Goal: Task Accomplishment & Management: Manage account settings

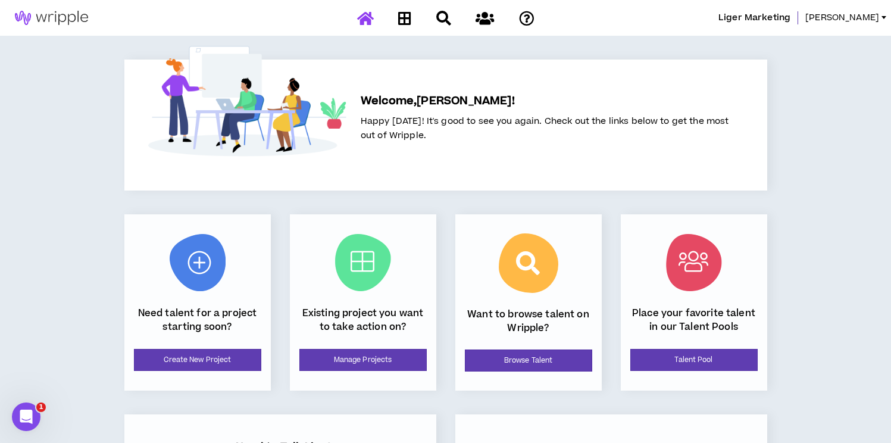
click at [770, 18] on span "Liger Marketing" at bounding box center [755, 17] width 72 height 13
click at [860, 19] on span "[PERSON_NAME]" at bounding box center [842, 17] width 74 height 13
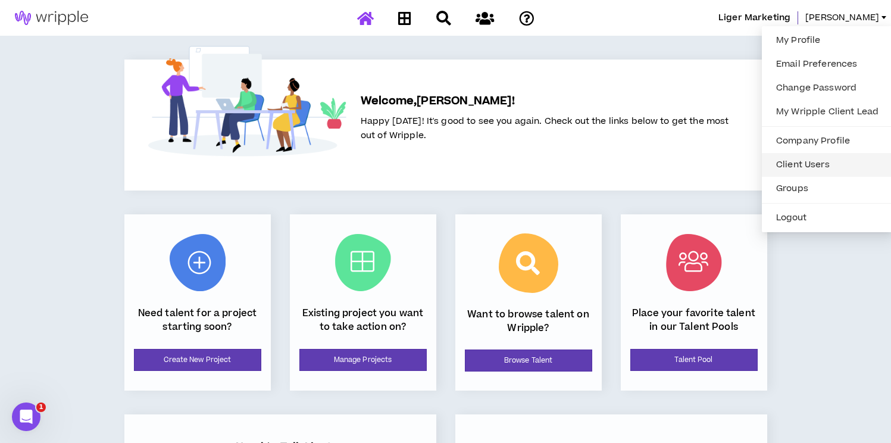
click at [794, 159] on link "Client Users" at bounding box center [827, 165] width 117 height 18
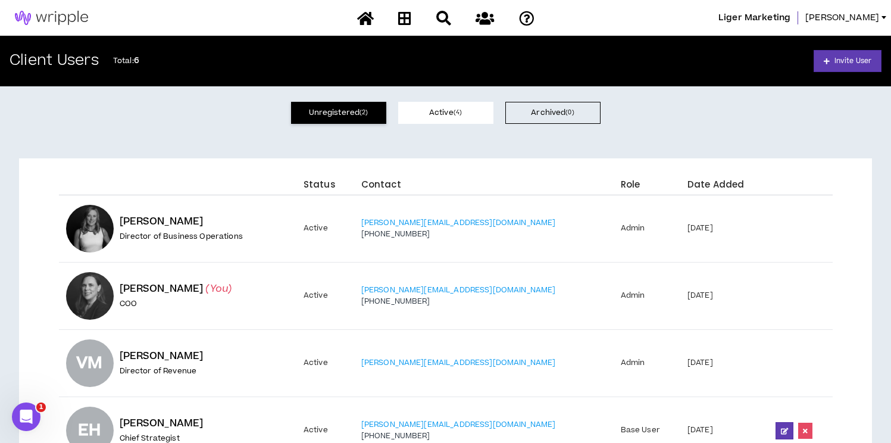
click at [346, 118] on button "Unregistered ( 2 )" at bounding box center [338, 113] width 95 height 22
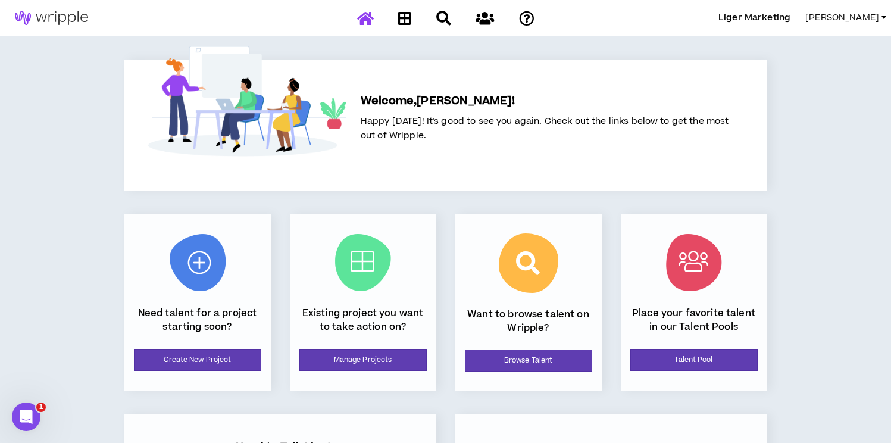
click at [861, 17] on span "[PERSON_NAME]" at bounding box center [842, 17] width 74 height 13
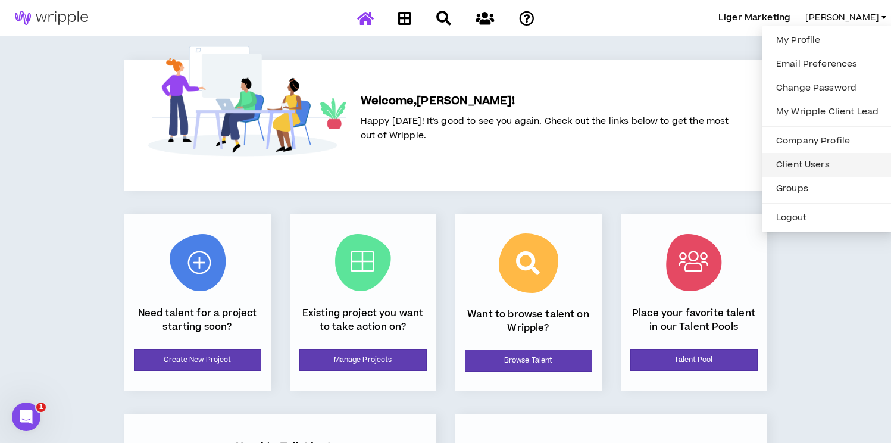
click at [796, 167] on link "Client Users" at bounding box center [827, 165] width 117 height 18
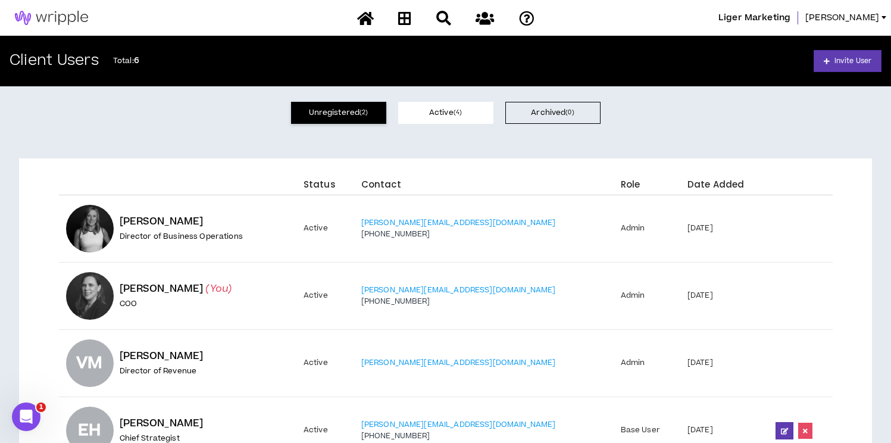
click at [332, 111] on button "Unregistered ( 2 )" at bounding box center [338, 113] width 95 height 22
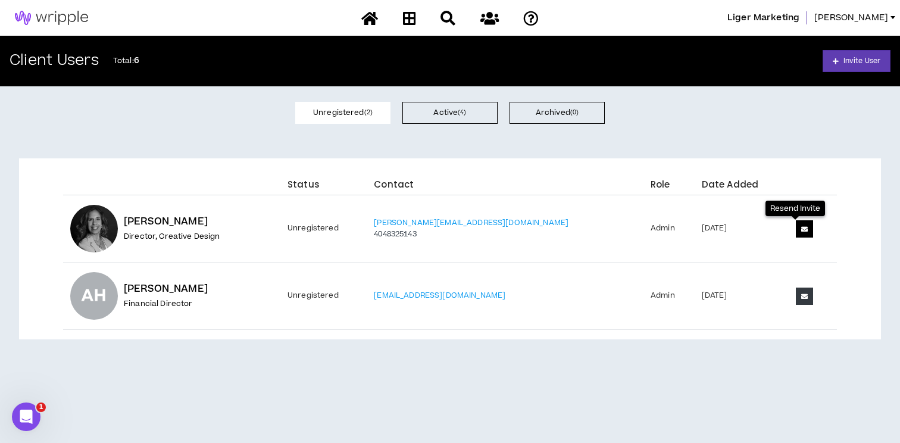
click at [801, 227] on icon at bounding box center [804, 229] width 7 height 7
click at [796, 299] on button at bounding box center [804, 296] width 17 height 17
